Goal: Information Seeking & Learning: Learn about a topic

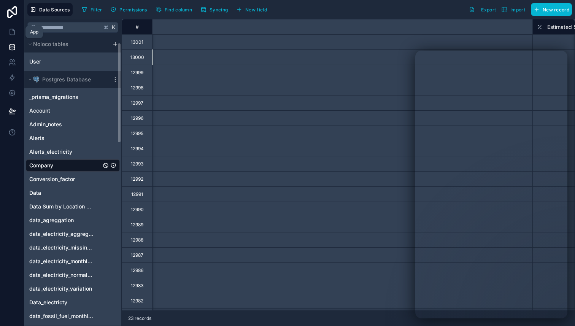
scroll to position [0, 557]
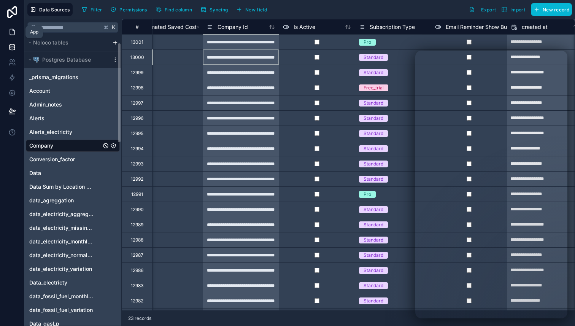
click at [14, 32] on icon at bounding box center [12, 32] width 5 height 6
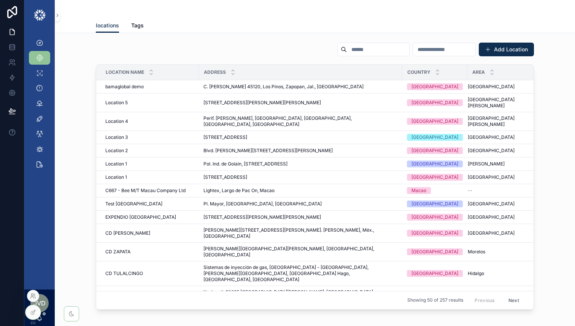
click at [33, 296] on icon at bounding box center [32, 297] width 3 height 2
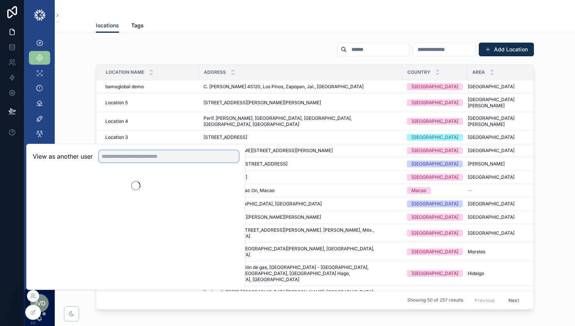
click at [121, 155] on input "text" at bounding box center [169, 156] width 140 height 12
type input "***"
click at [226, 184] on button "Select" at bounding box center [229, 184] width 20 height 11
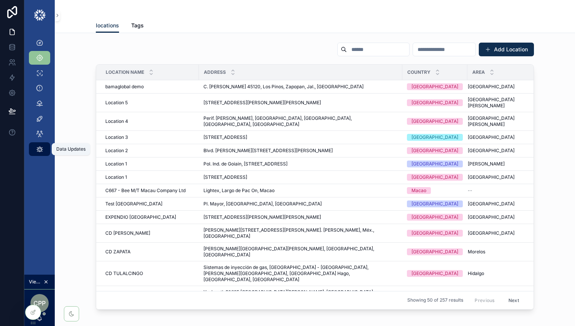
click at [39, 149] on icon "scrollable content" at bounding box center [40, 149] width 8 height 8
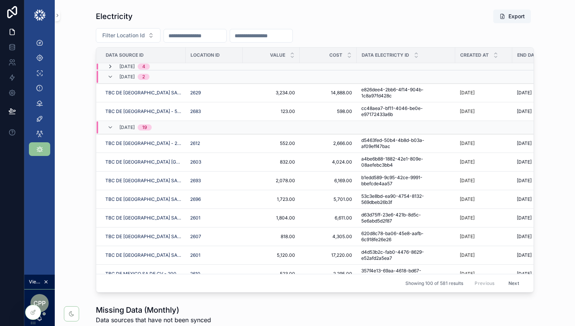
click at [111, 66] on icon "scrollable content" at bounding box center [110, 66] width 6 height 6
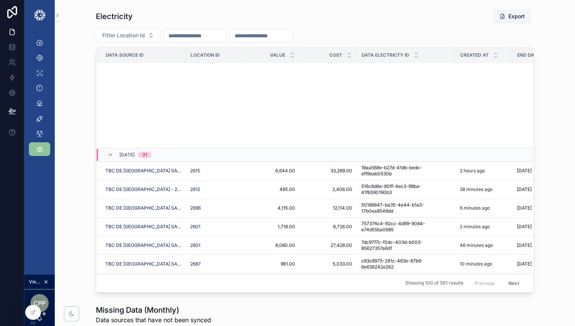
scroll to position [1755, 0]
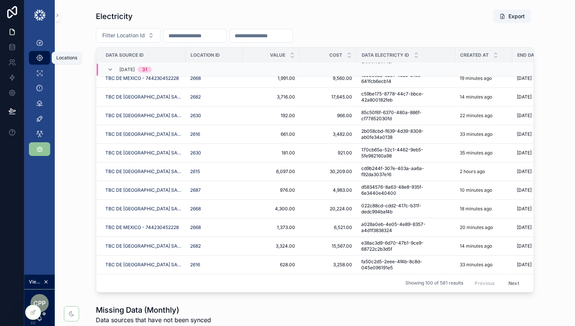
click at [40, 57] on icon "scrollable content" at bounding box center [40, 58] width 8 height 8
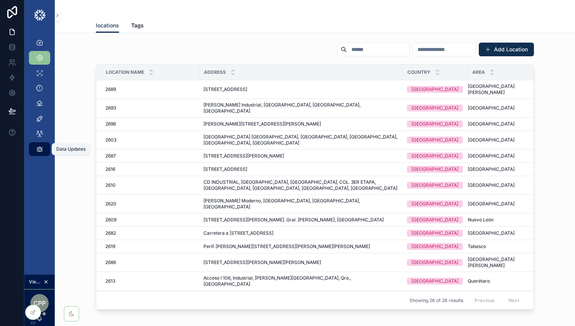
click at [37, 148] on icon "scrollable content" at bounding box center [40, 149] width 8 height 8
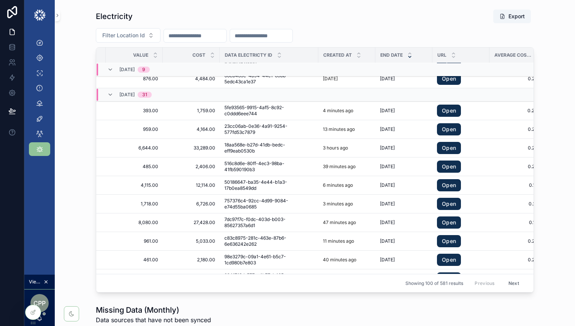
scroll to position [1339, 150]
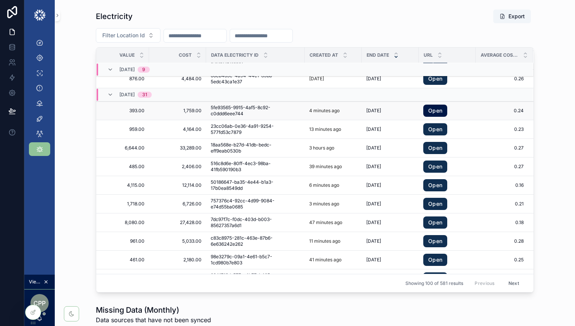
click at [435, 112] on link "Open" at bounding box center [435, 110] width 24 height 12
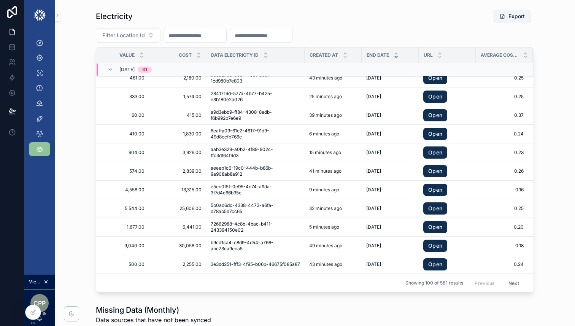
scroll to position [1519, 150]
click at [439, 133] on link "Open" at bounding box center [435, 133] width 24 height 12
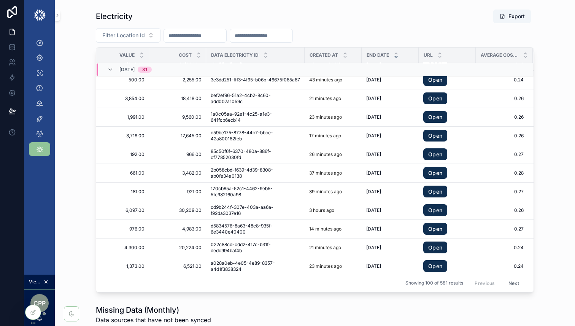
scroll to position [1739, 150]
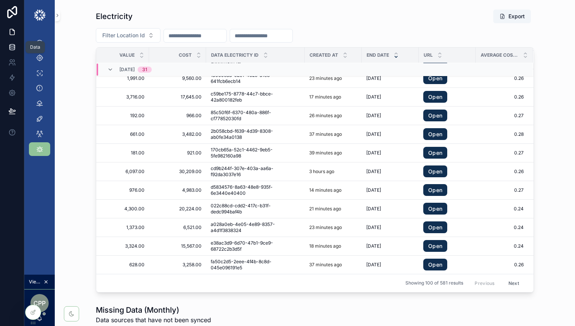
click at [9, 46] on icon at bounding box center [11, 46] width 5 height 3
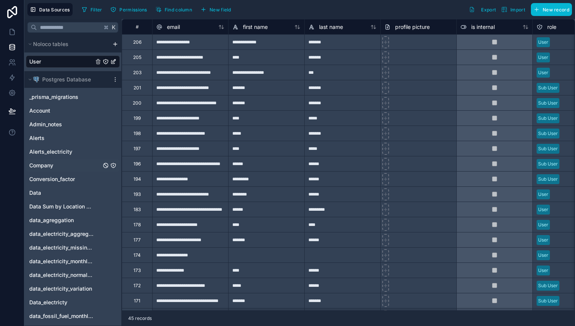
click at [56, 165] on link "Company" at bounding box center [65, 165] width 72 height 8
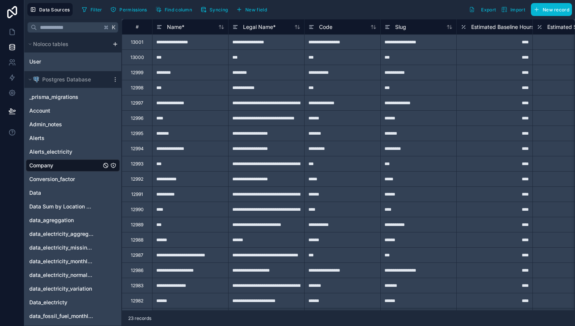
click at [135, 60] on div "13000" at bounding box center [137, 57] width 14 height 6
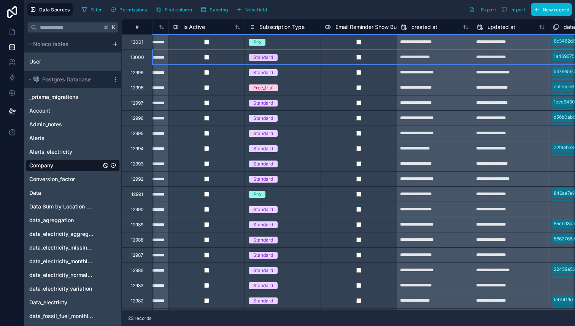
scroll to position [0, 668]
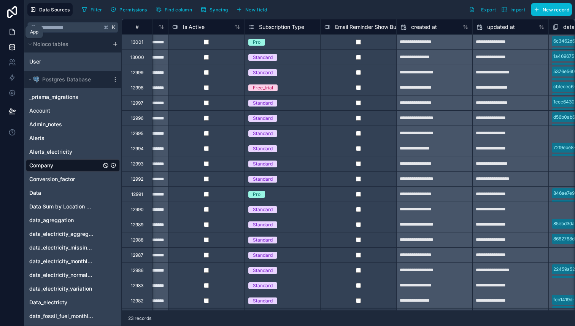
click at [9, 32] on icon at bounding box center [12, 32] width 8 height 8
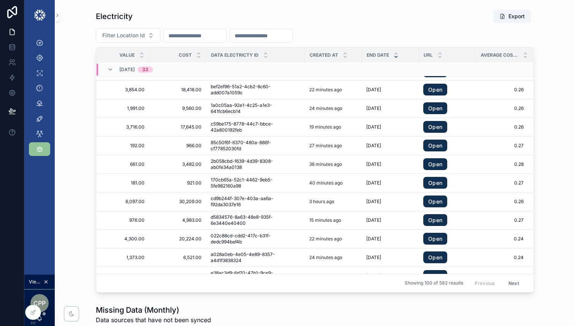
scroll to position [1739, 150]
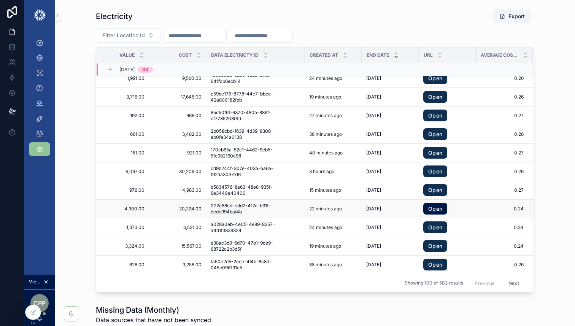
click at [440, 211] on link "Open" at bounding box center [435, 209] width 24 height 12
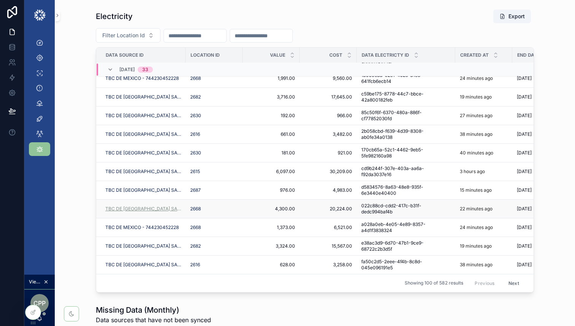
click at [156, 208] on span "TBC DE [GEOGRAPHIC_DATA] SA DE CV - 671120506422" at bounding box center [143, 209] width 76 height 6
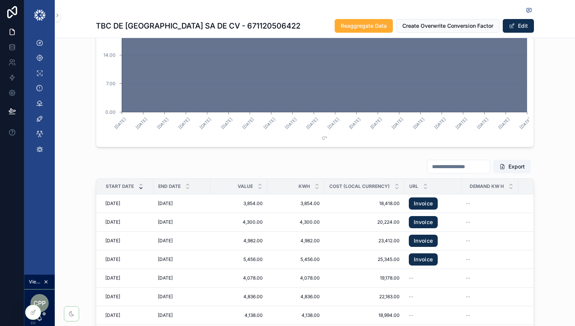
scroll to position [895, 0]
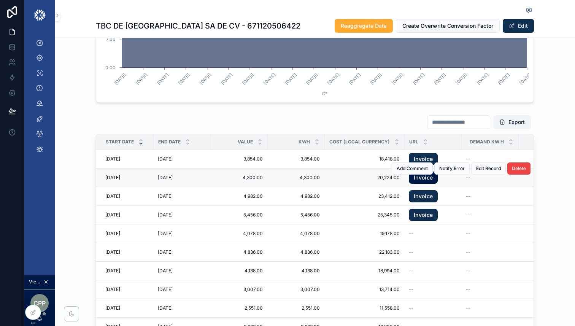
click at [427, 180] on link "Invoice" at bounding box center [422, 177] width 29 height 12
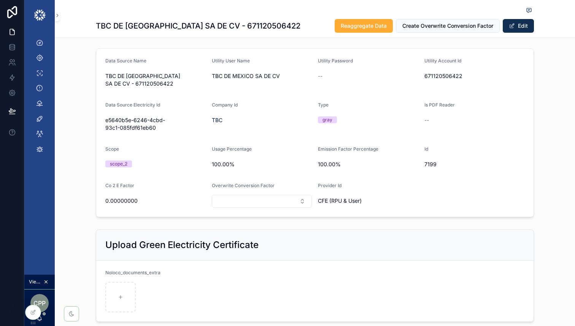
scroll to position [0, 0]
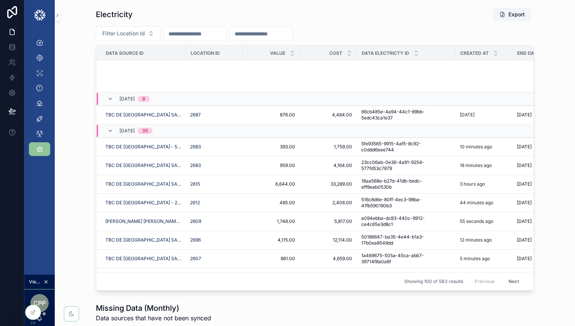
scroll to position [1741, 0]
